Goal: Information Seeking & Learning: Check status

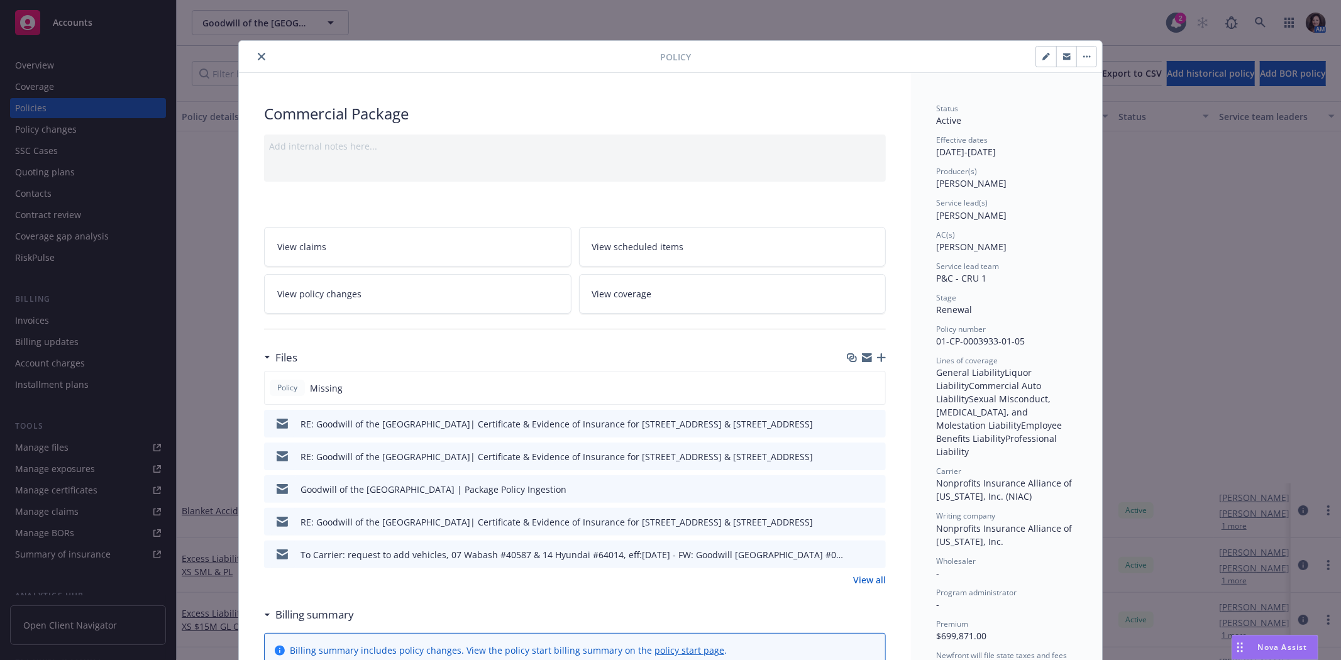
scroll to position [419, 0]
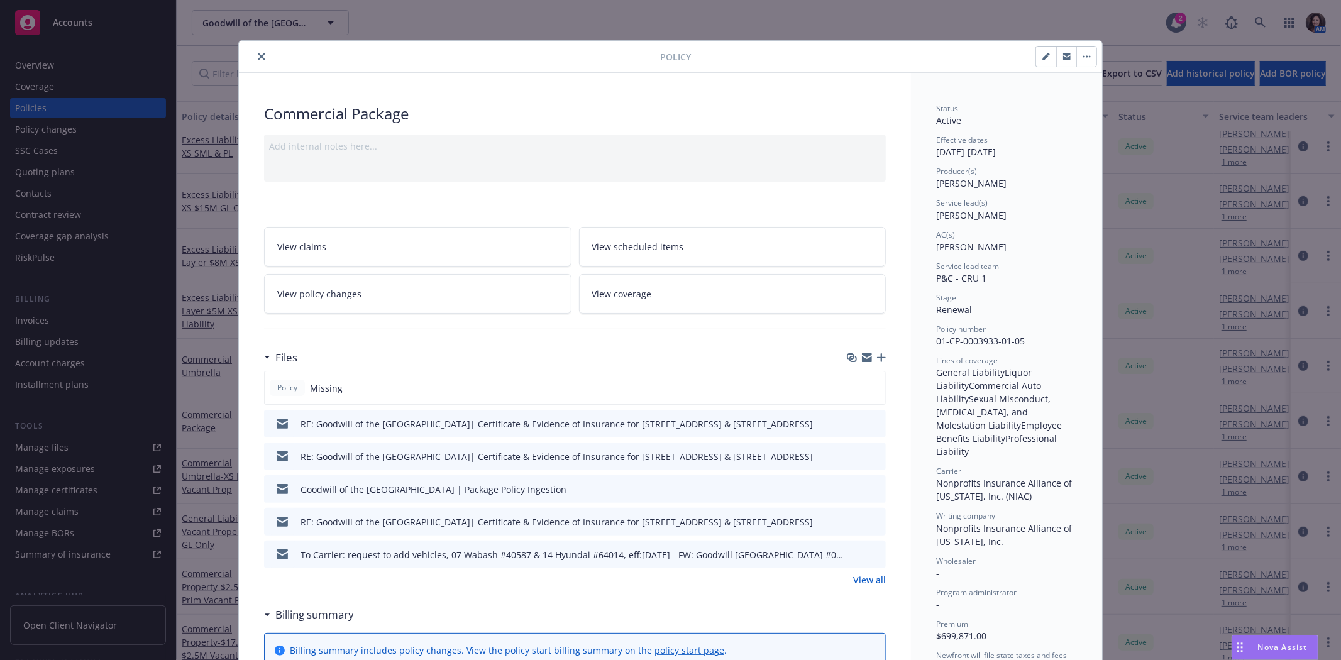
click at [1259, 23] on div "Policy Commercial Package Add internal notes here... View claims View scheduled…" at bounding box center [670, 330] width 1341 height 660
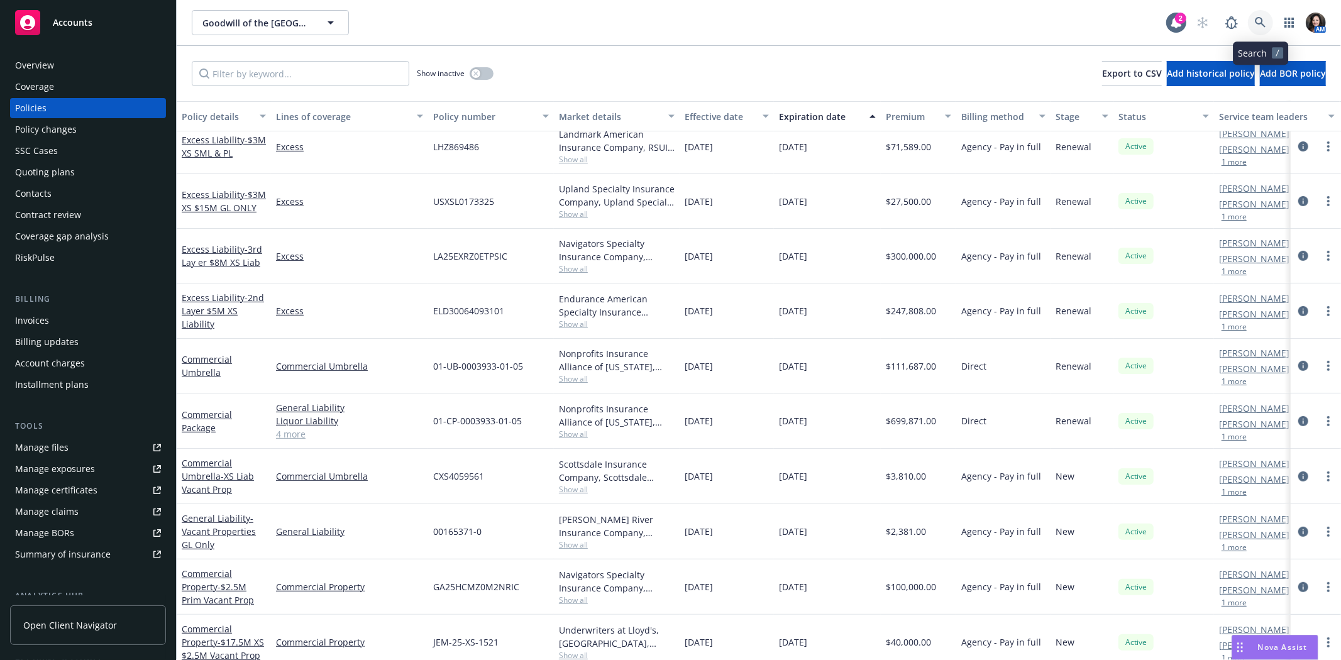
click at [1259, 23] on icon at bounding box center [1259, 22] width 11 height 11
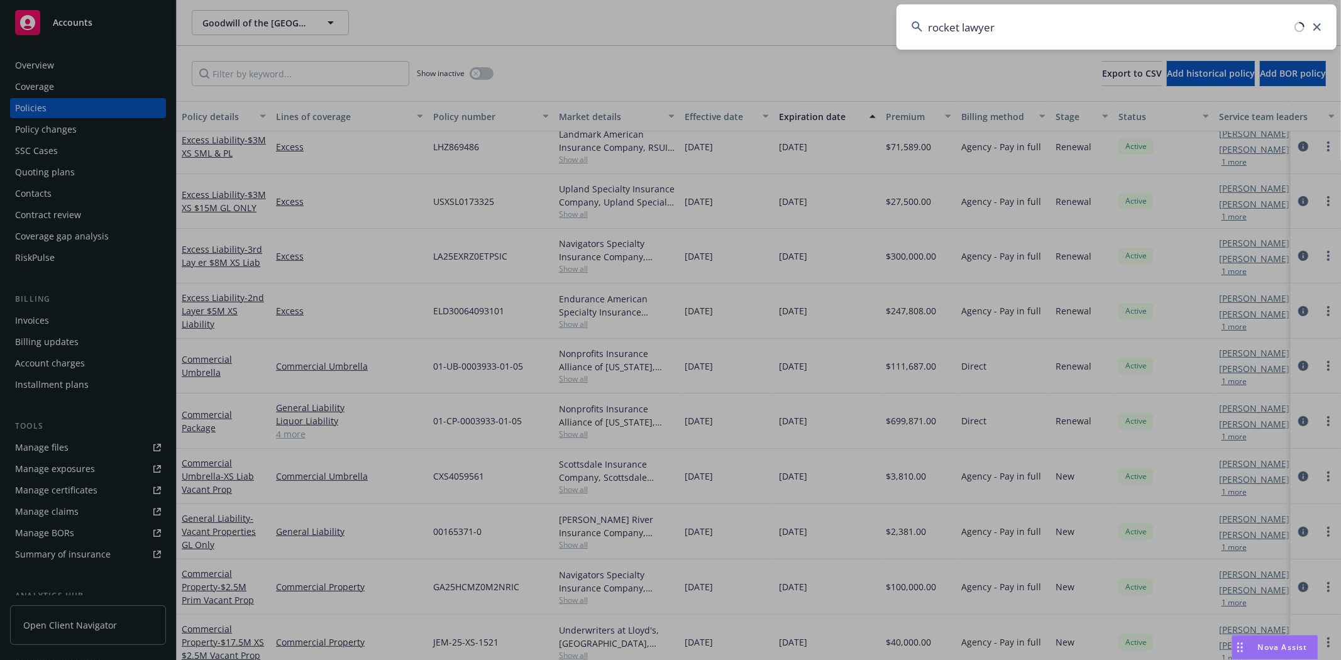
type input "rocket lawyers"
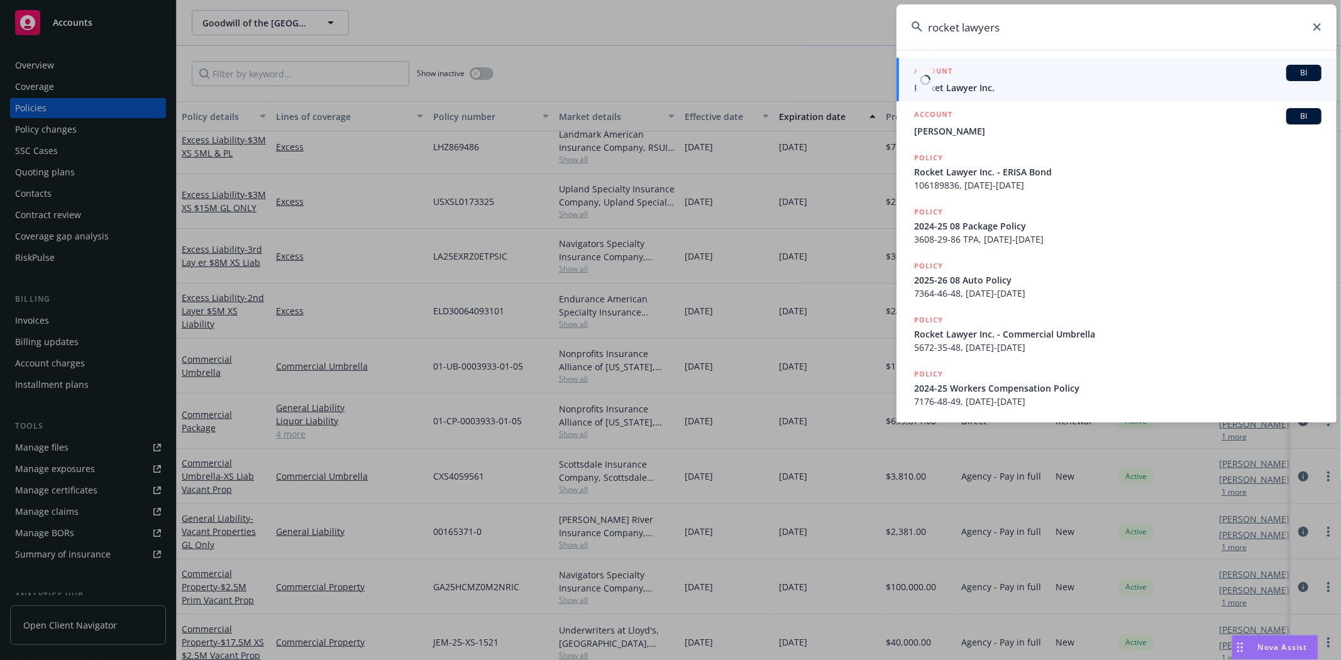
click at [985, 85] on span "Rocket Lawyer Inc." at bounding box center [1117, 87] width 407 height 13
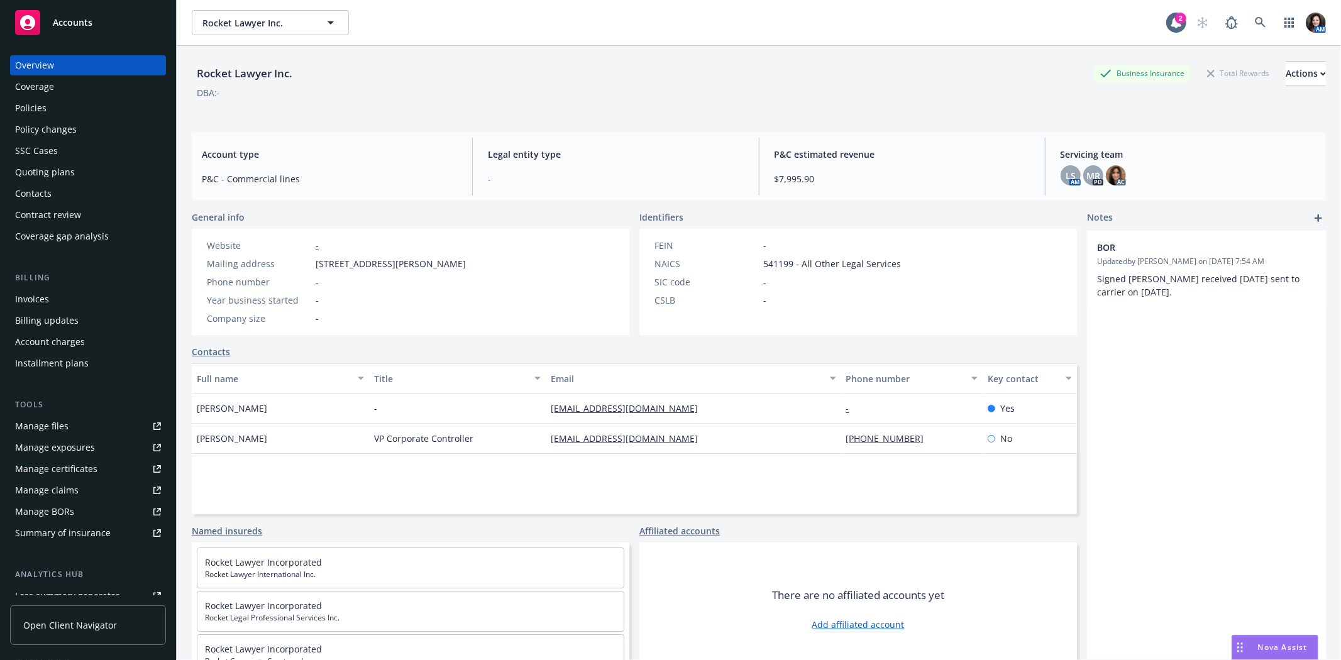
click at [48, 107] on div "Policies" at bounding box center [88, 108] width 146 height 20
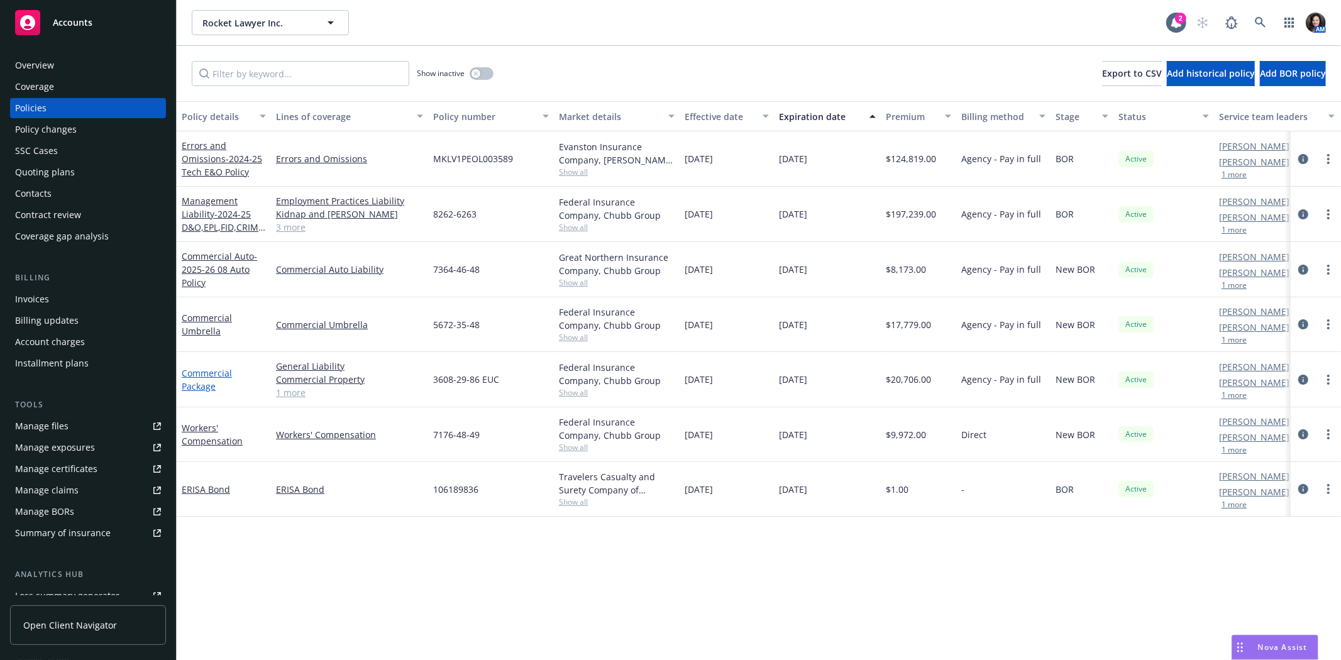
click at [198, 375] on link "Commercial Package" at bounding box center [207, 379] width 50 height 25
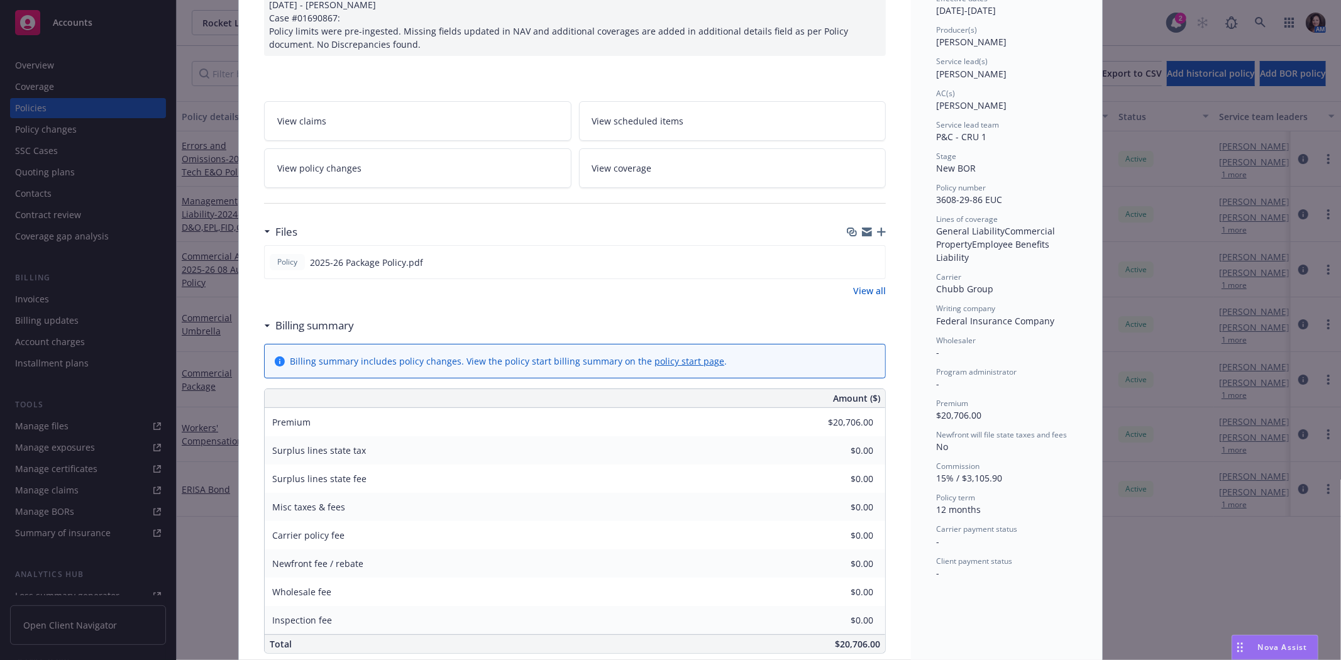
scroll to position [70, 0]
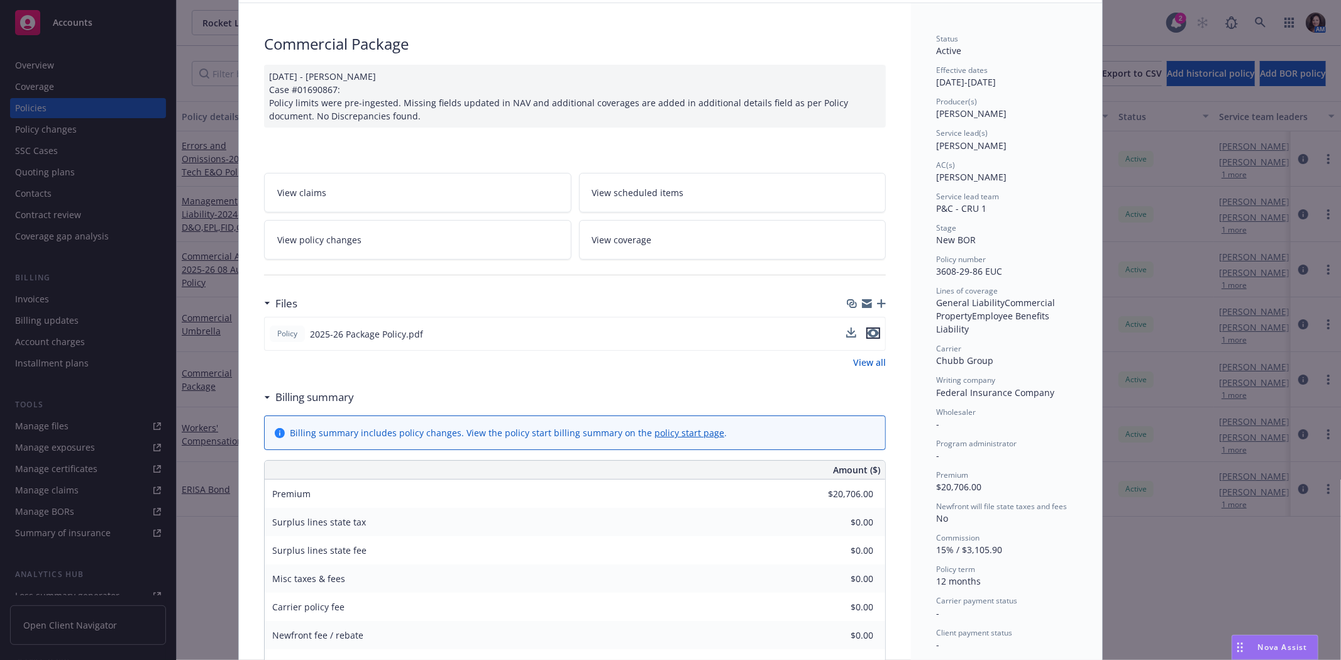
click at [872, 330] on icon "preview file" at bounding box center [872, 333] width 11 height 9
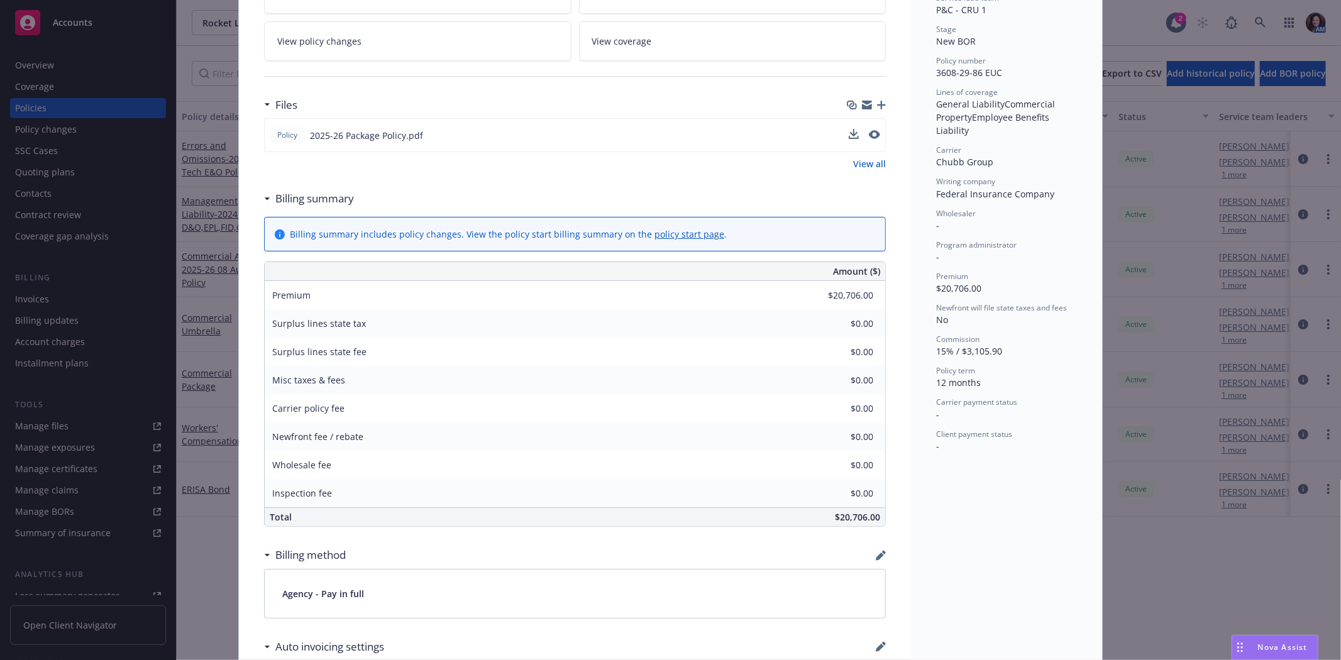
scroll to position [209, 0]
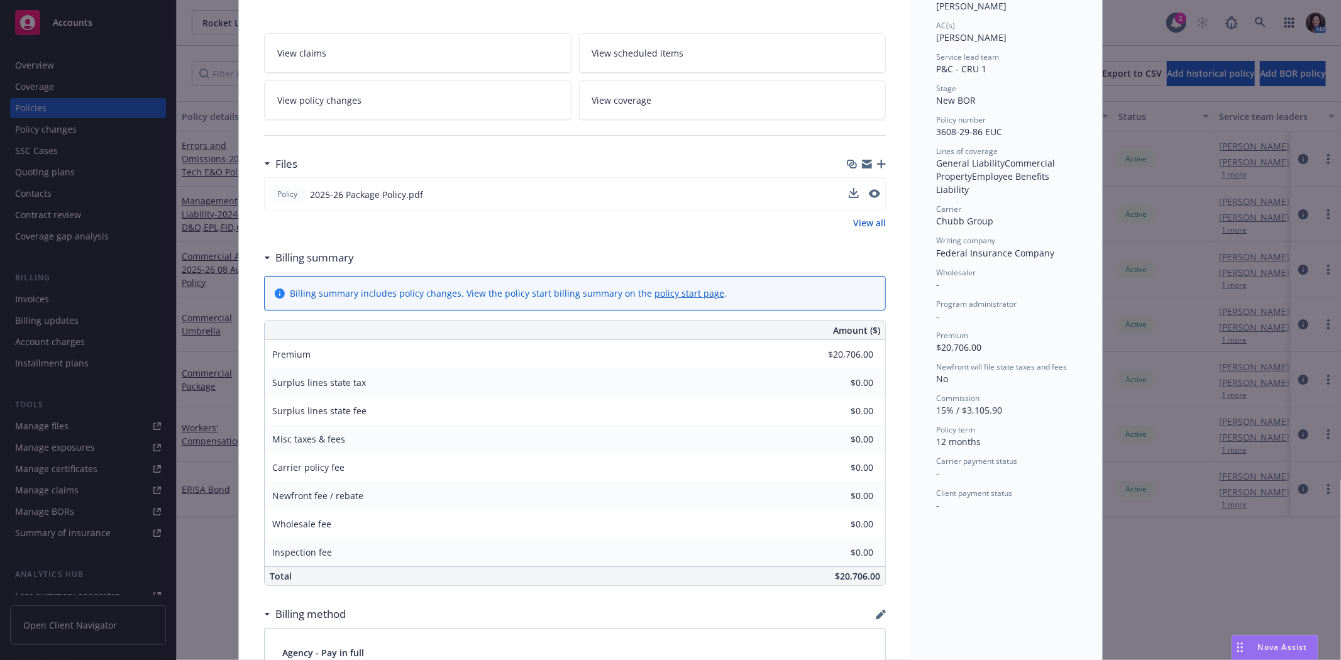
click at [356, 101] on link "View policy changes" at bounding box center [417, 100] width 307 height 40
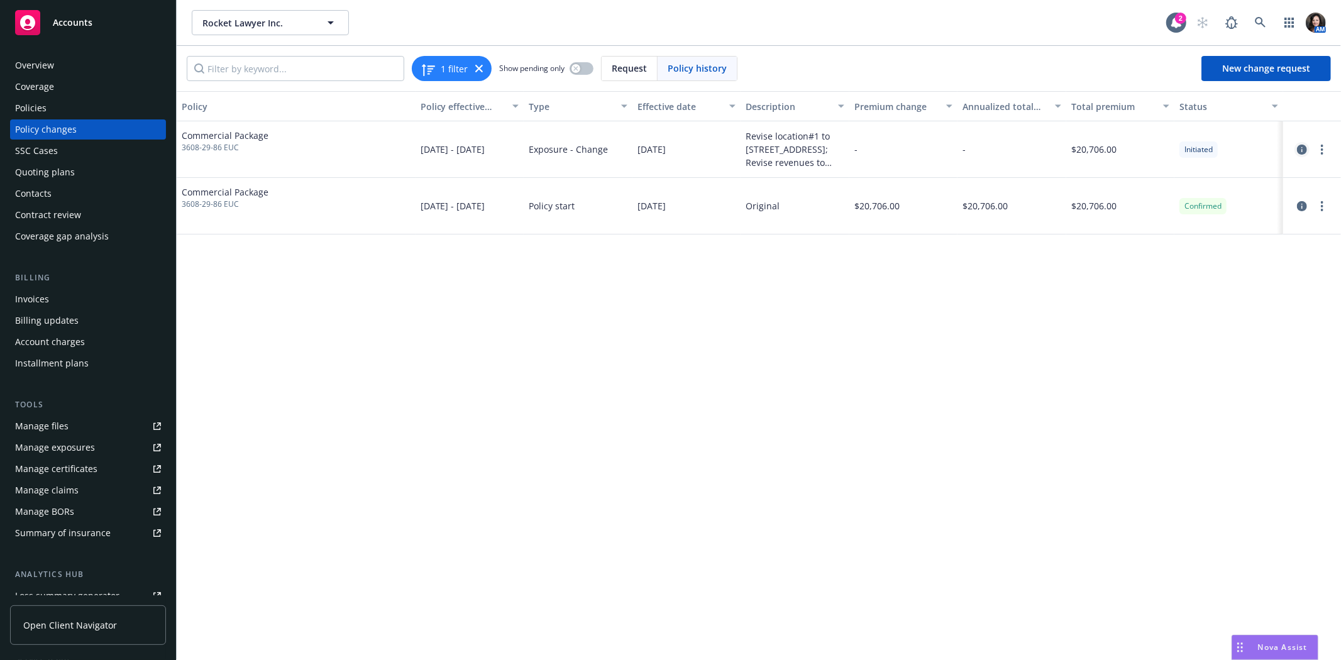
click at [1297, 146] on icon "circleInformation" at bounding box center [1302, 150] width 10 height 10
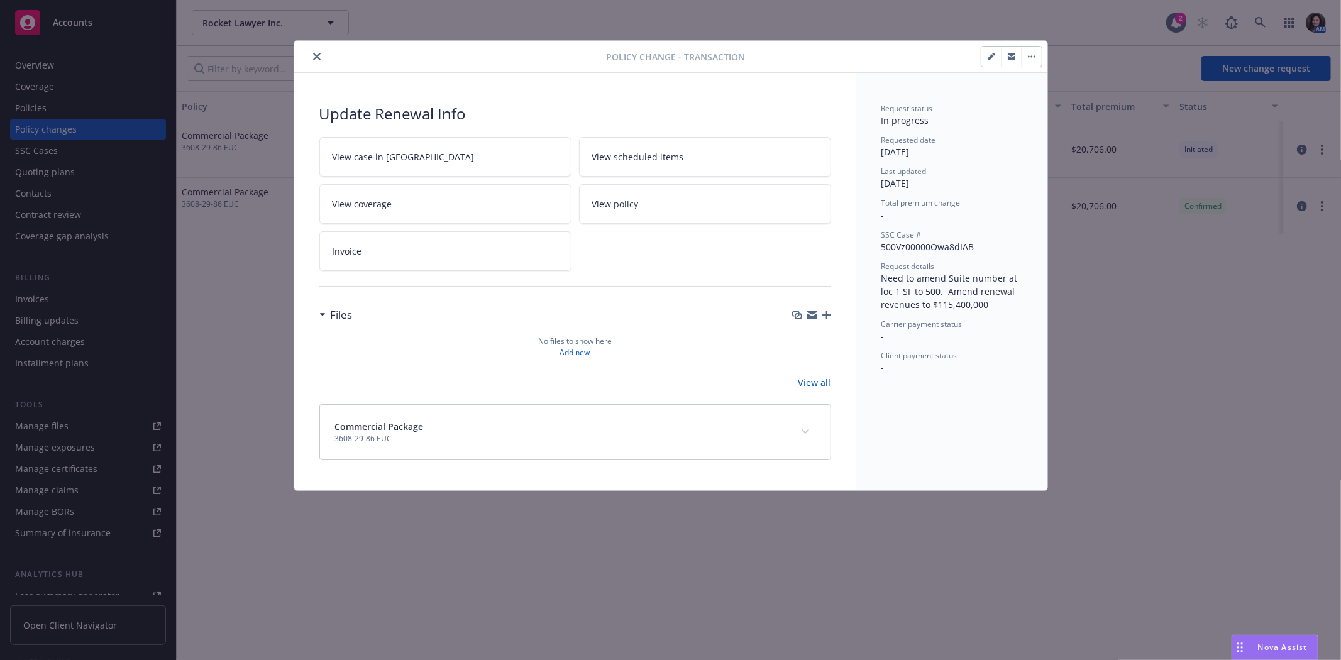
click at [321, 51] on button "close" at bounding box center [316, 56] width 15 height 15
